Goal: Find contact information: Find contact information

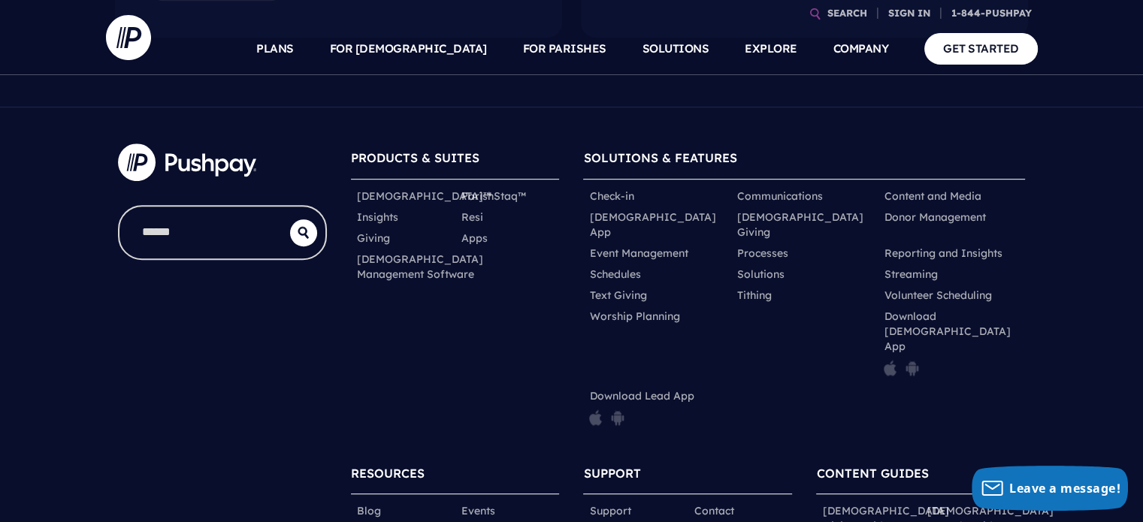
scroll to position [763, 0]
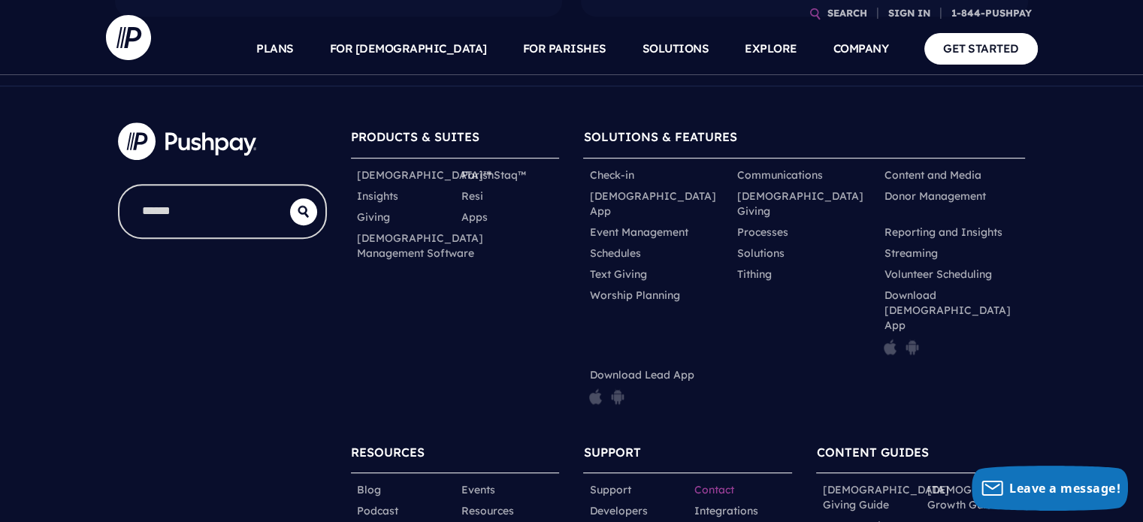
click at [708, 482] on link "Contact" at bounding box center [713, 489] width 40 height 15
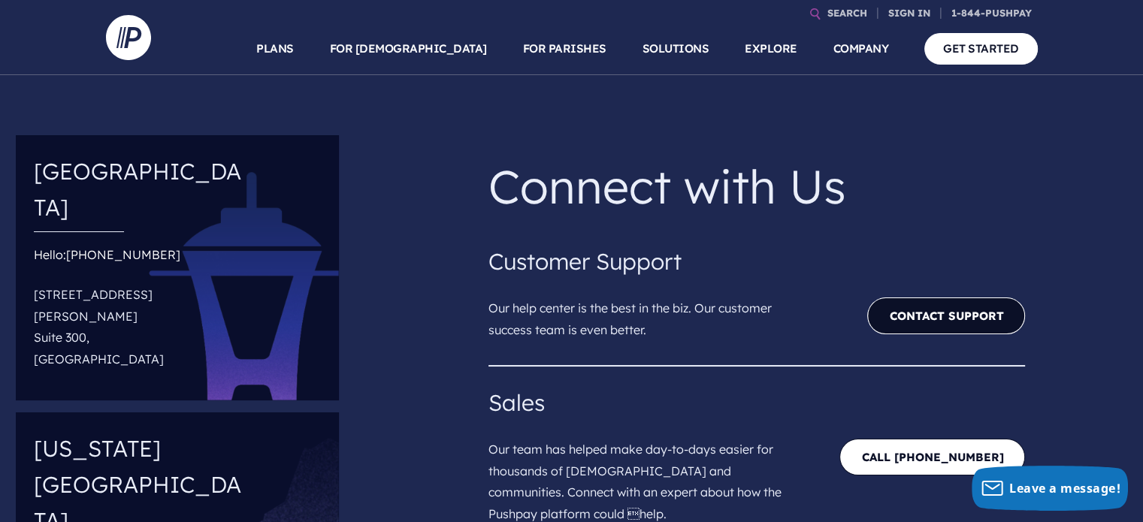
click at [924, 319] on link "Contact Support" at bounding box center [946, 315] width 158 height 37
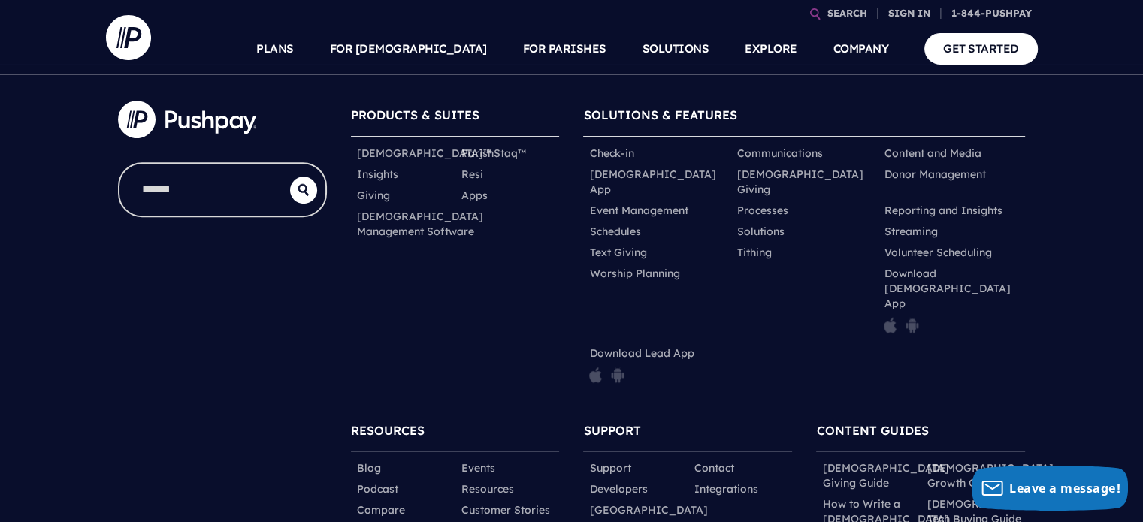
scroll to position [851, 0]
